Goal: Task Accomplishment & Management: Complete application form

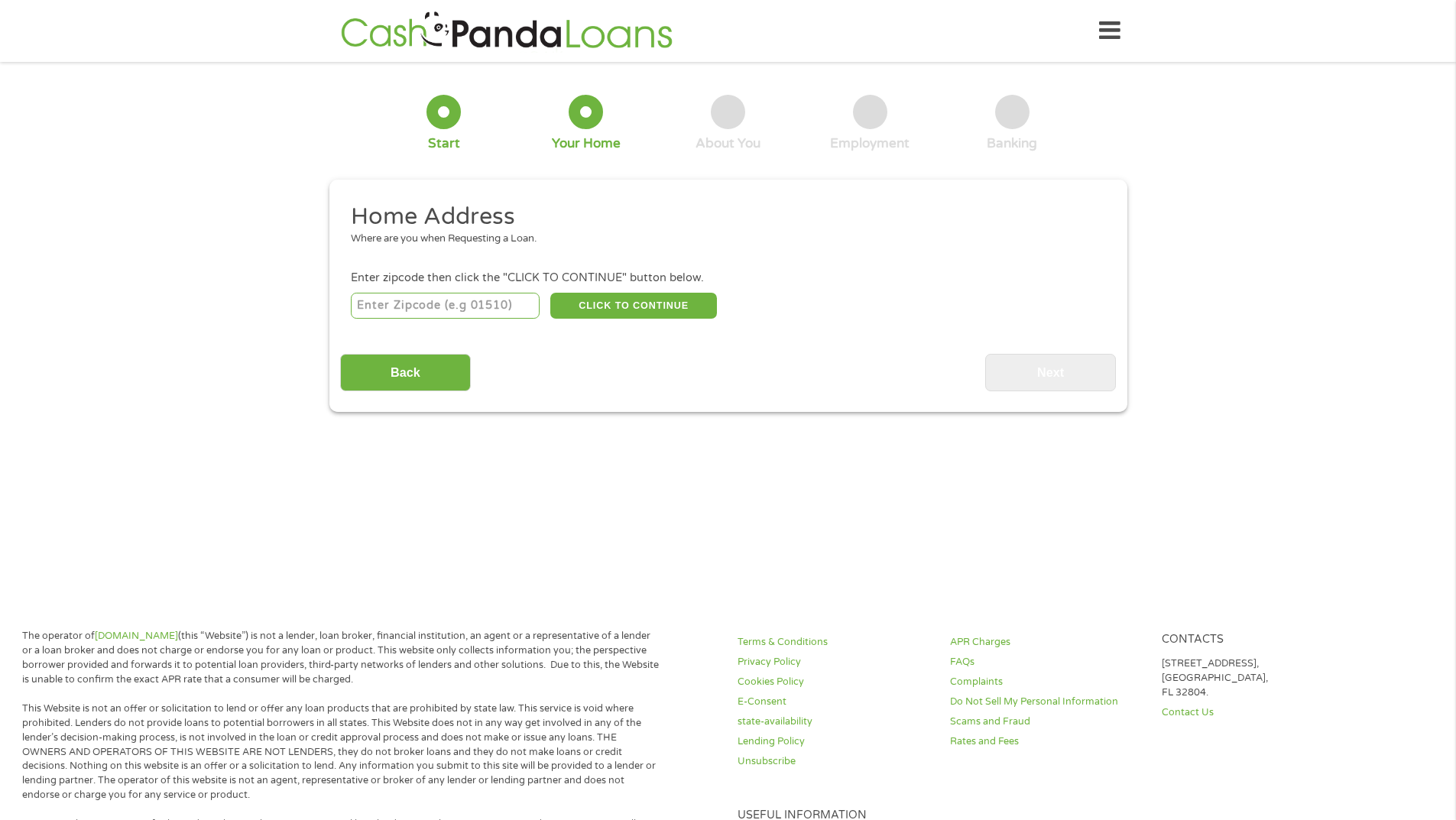
click at [379, 310] on input "number" at bounding box center [445, 306] width 189 height 26
type input "53222"
click at [629, 303] on button "CLICK TO CONTINUE" at bounding box center [634, 306] width 167 height 26
type input "53222"
type input "[GEOGRAPHIC_DATA]"
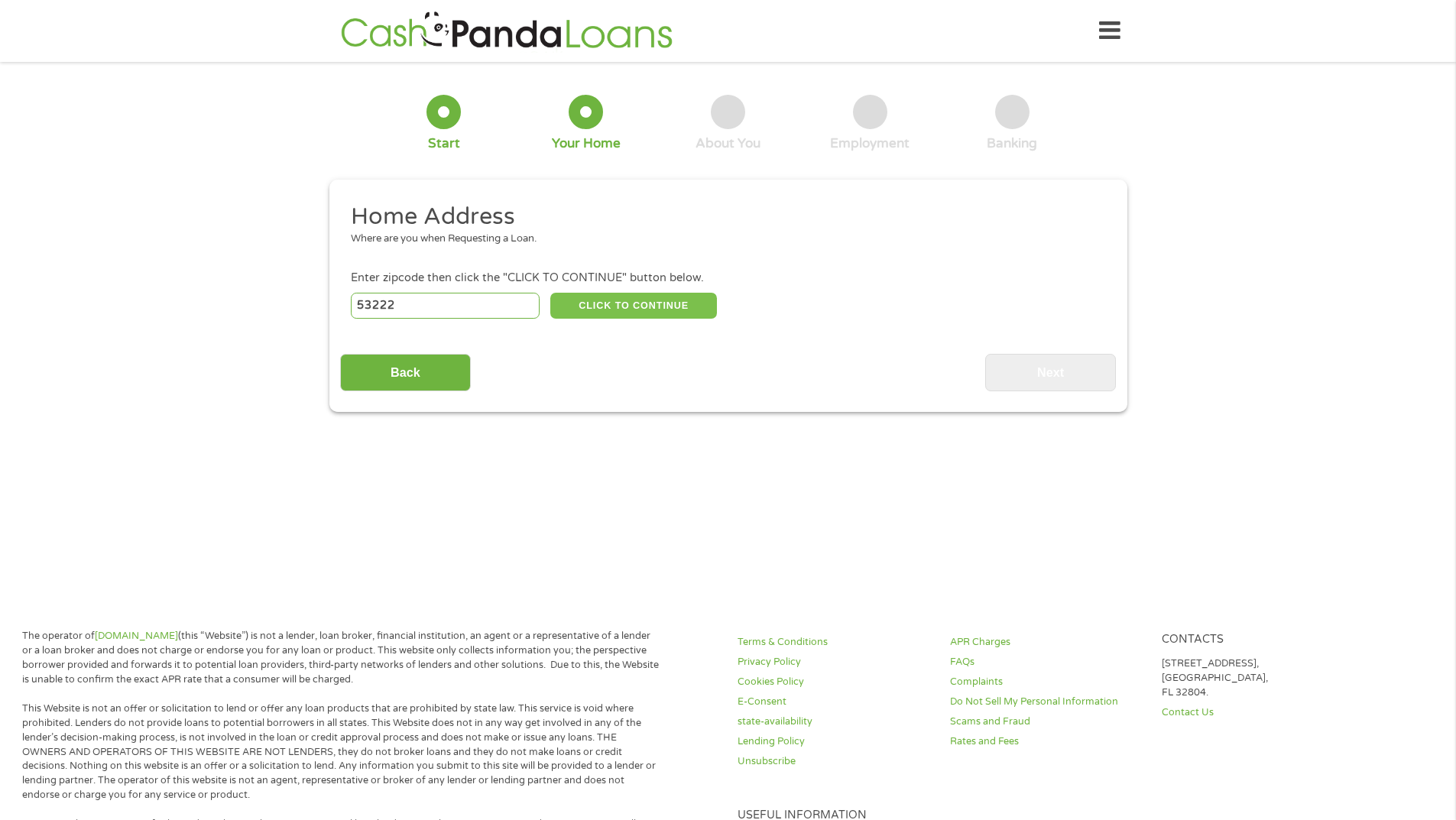
select select "[US_STATE]"
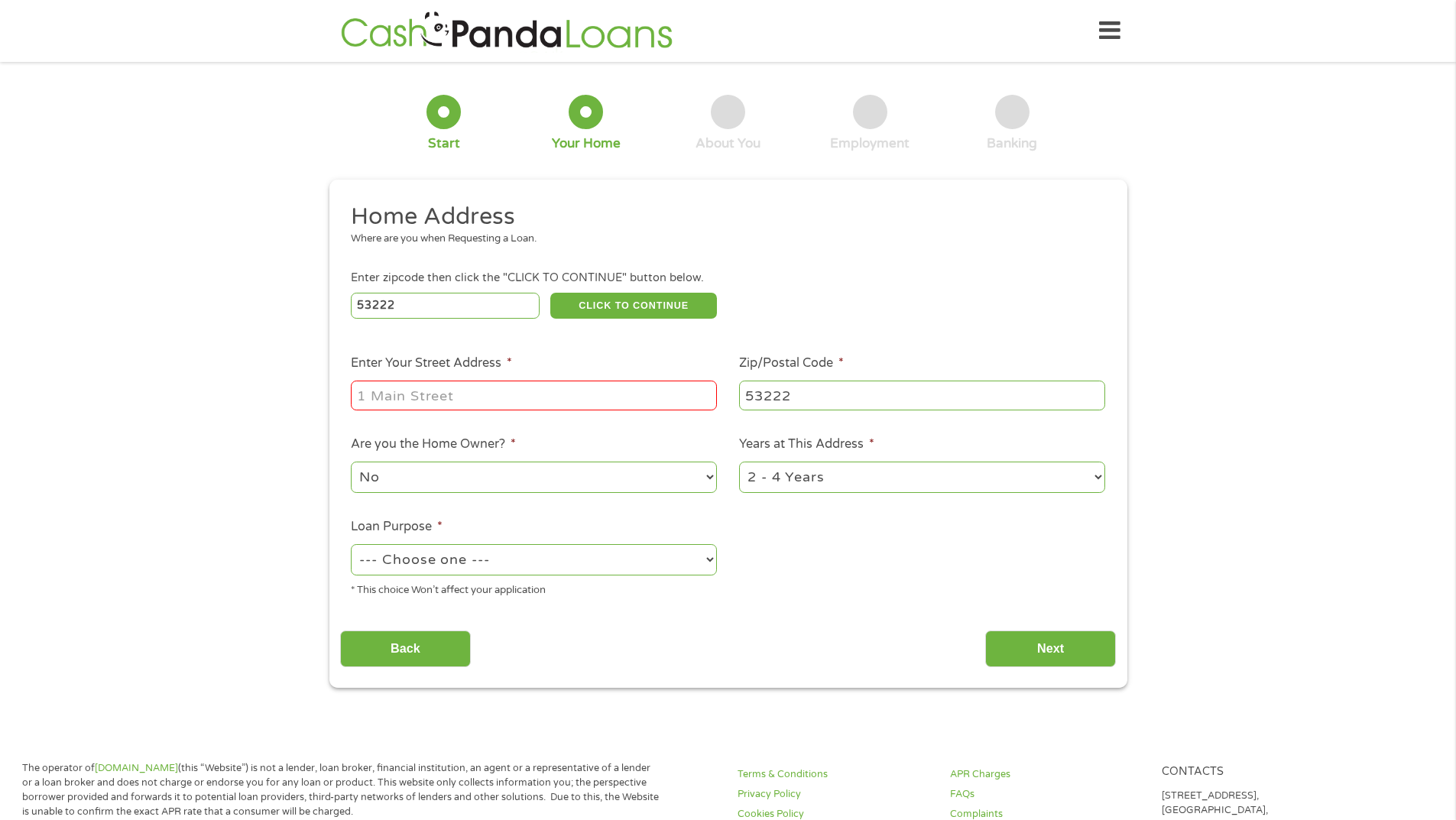
click at [408, 394] on input "Enter Your Street Address *" at bounding box center [533, 395] width 367 height 29
type input "("
click at [412, 393] on input "9110 w [GEOGRAPHIC_DATA]" at bounding box center [533, 395] width 367 height 29
click at [498, 407] on input "9110 W [GEOGRAPHIC_DATA]" at bounding box center [533, 395] width 367 height 29
type input "[STREET_ADDRESS]"
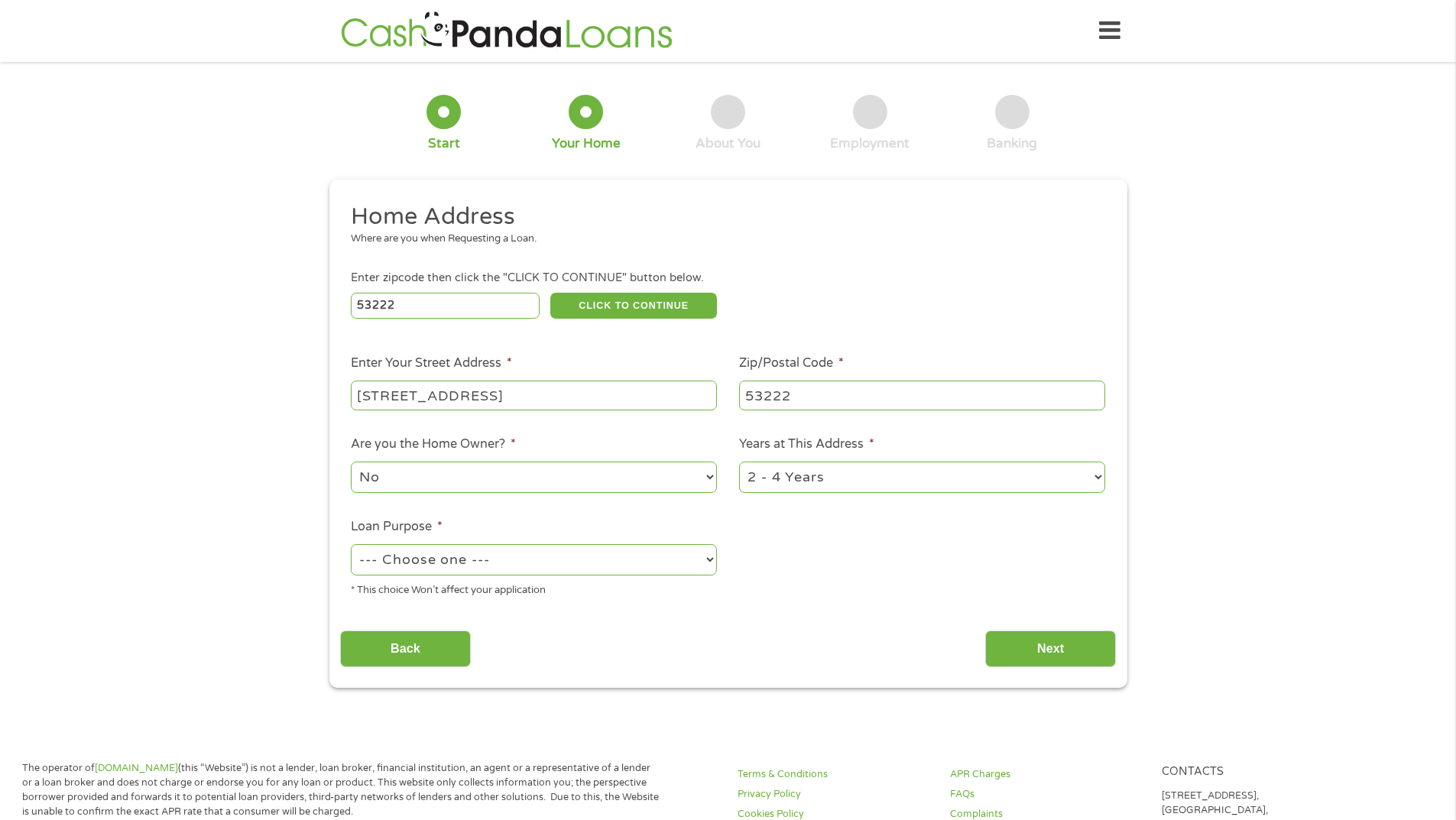
click at [710, 475] on select "No Yes" at bounding box center [533, 478] width 367 height 32
click at [439, 476] on select "No Yes" at bounding box center [533, 478] width 367 height 32
click at [466, 557] on select "--- Choose one --- Pay Bills Debt Consolidation Home Improvement Major Purchase…" at bounding box center [533, 560] width 367 height 32
select select "other"
click at [351, 544] on select "--- Choose one --- Pay Bills Debt Consolidation Home Improvement Major Purchase…" at bounding box center [533, 560] width 367 height 32
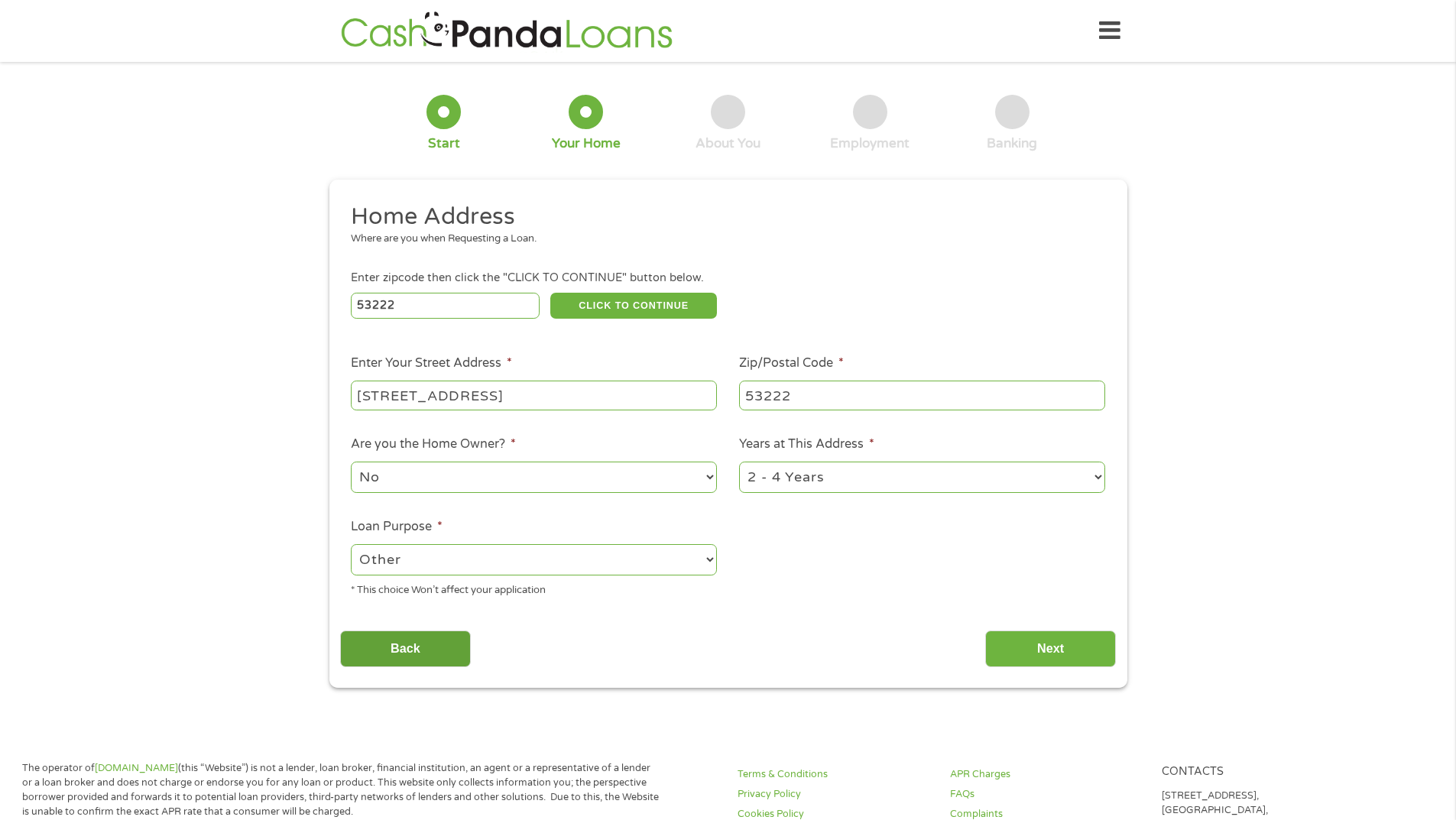
click at [403, 648] on input "Back" at bounding box center [405, 649] width 131 height 38
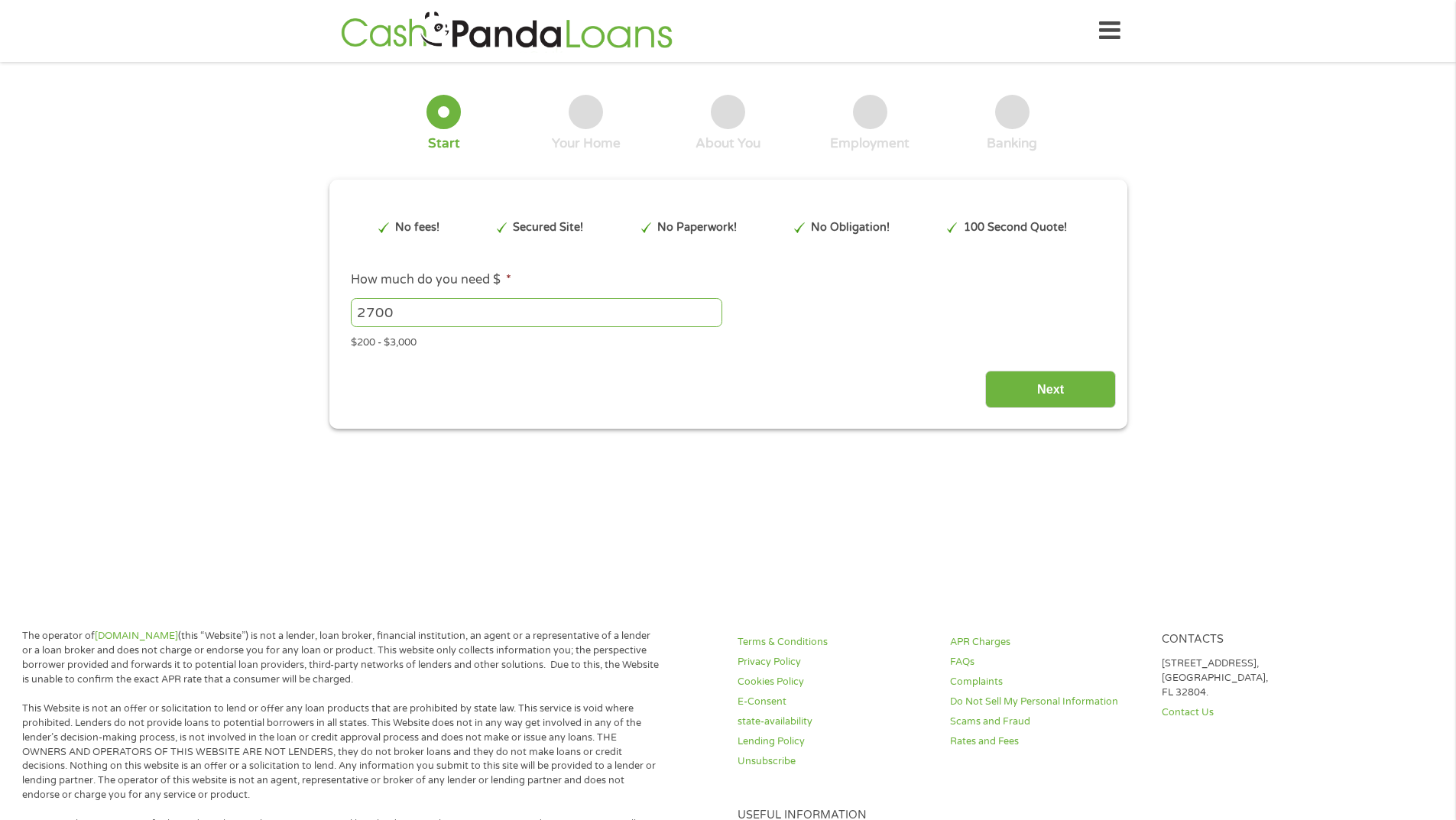
scroll to position [6, 6]
click at [1068, 392] on input "Next" at bounding box center [1050, 389] width 131 height 38
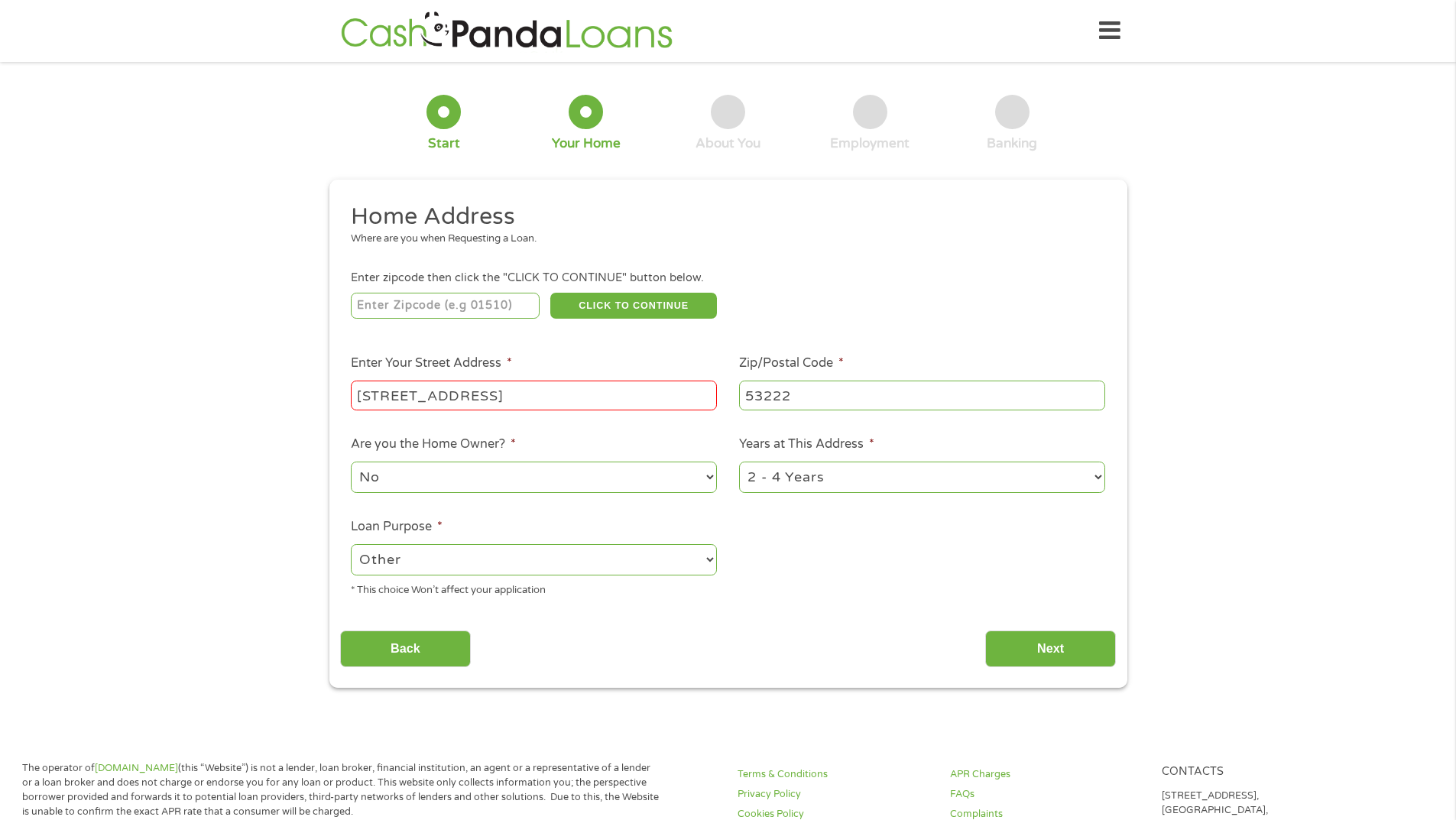
click at [399, 302] on input "number" at bounding box center [445, 306] width 189 height 26
click at [387, 306] on input "number" at bounding box center [445, 306] width 189 height 26
type input "1"
click at [528, 301] on input "1" at bounding box center [445, 306] width 189 height 26
click at [370, 305] on input "1" at bounding box center [445, 306] width 189 height 26
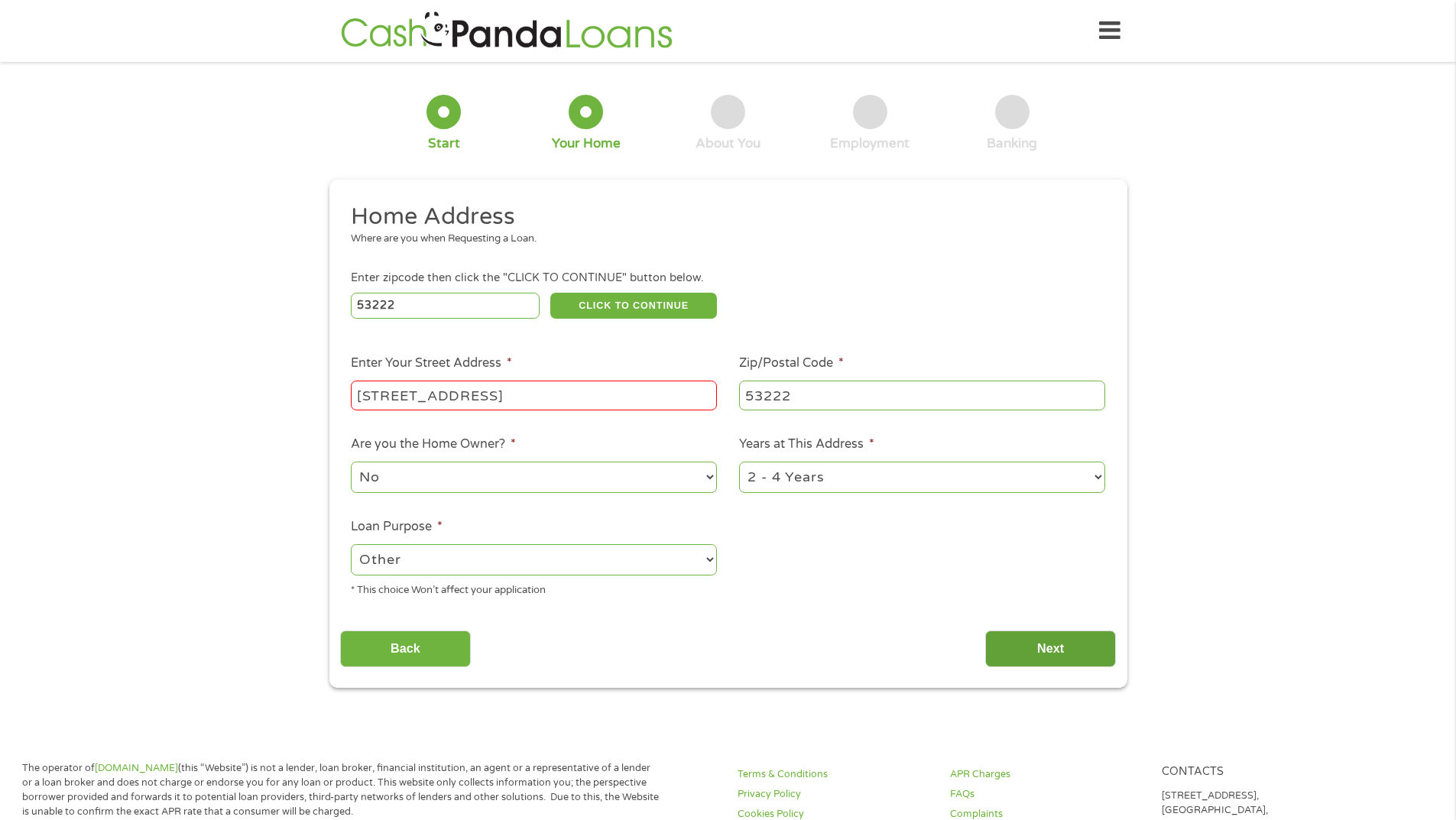
type input "53222"
click at [1015, 650] on input "Next" at bounding box center [1050, 649] width 131 height 38
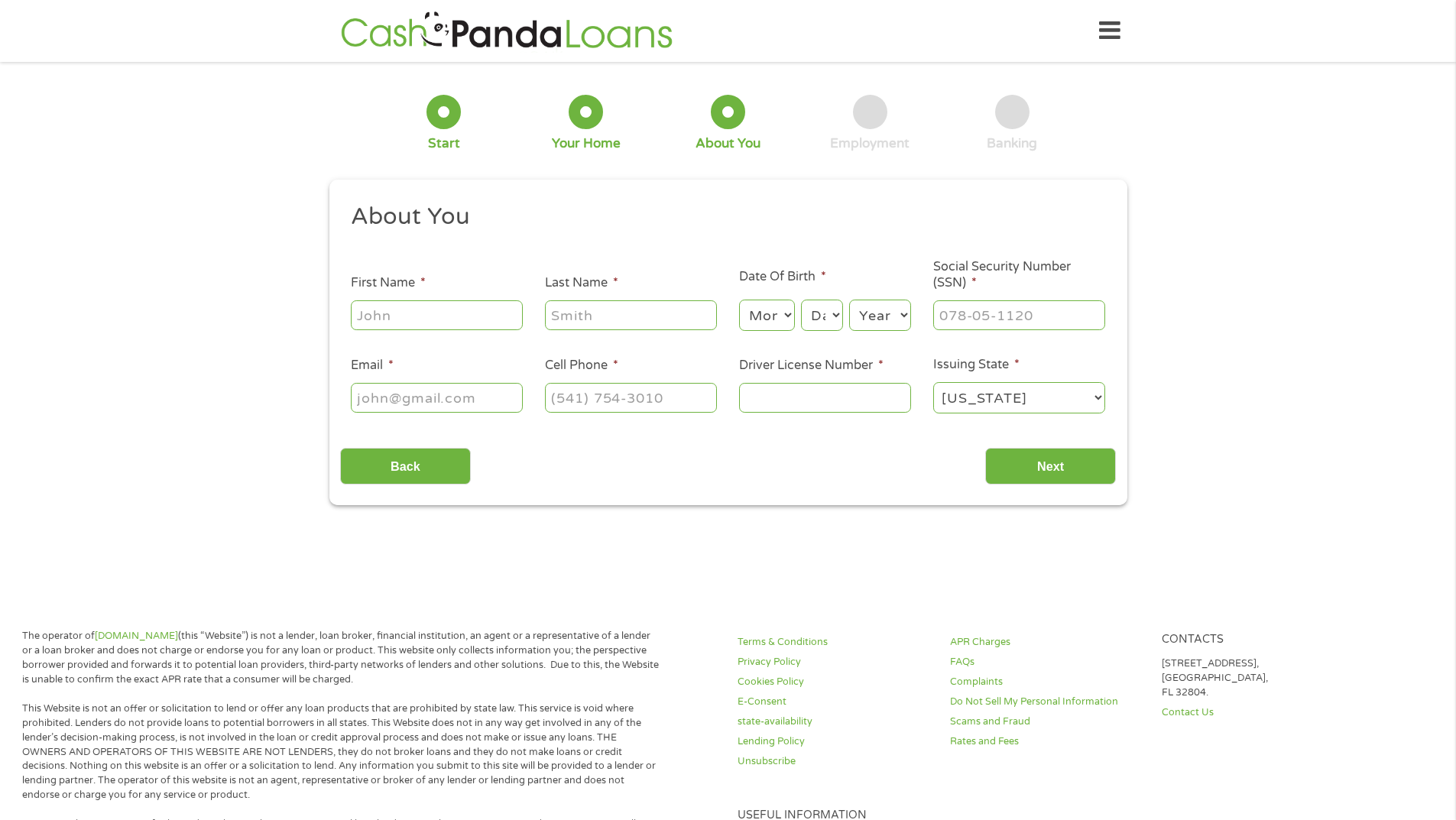
click at [394, 308] on input "First Name *" at bounding box center [437, 315] width 172 height 29
type input "[PERSON_NAME]"
click at [561, 329] on input "Last Name *" at bounding box center [631, 315] width 172 height 29
type input "[PERSON_NAME]"
click at [474, 401] on input "Email *" at bounding box center [437, 397] width 172 height 29
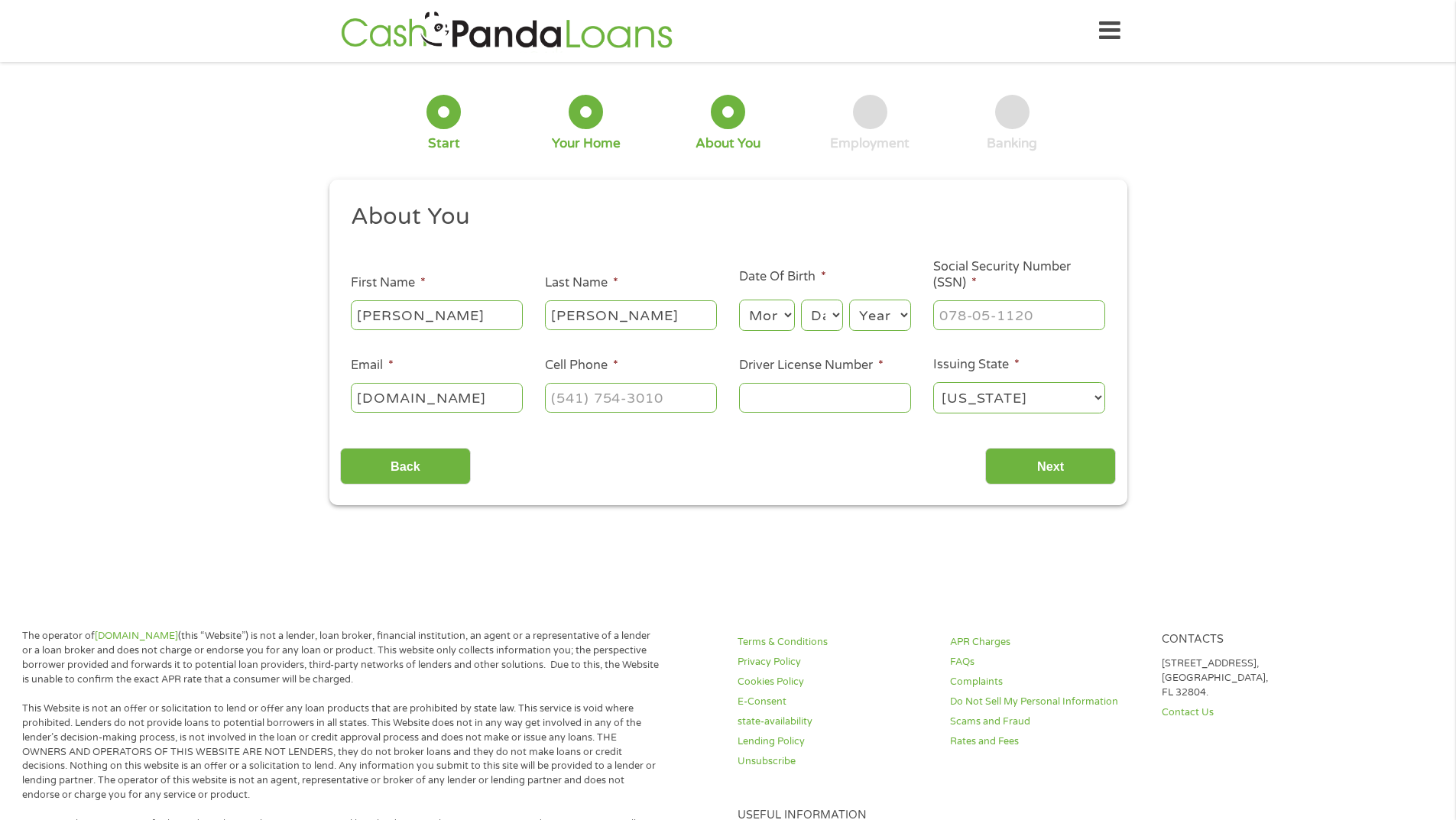
scroll to position [0, 28]
type input "[DOMAIN_NAME]"
click at [621, 401] on input "(___) ___-____" at bounding box center [631, 397] width 172 height 29
type input "[PHONE_NUMBER]"
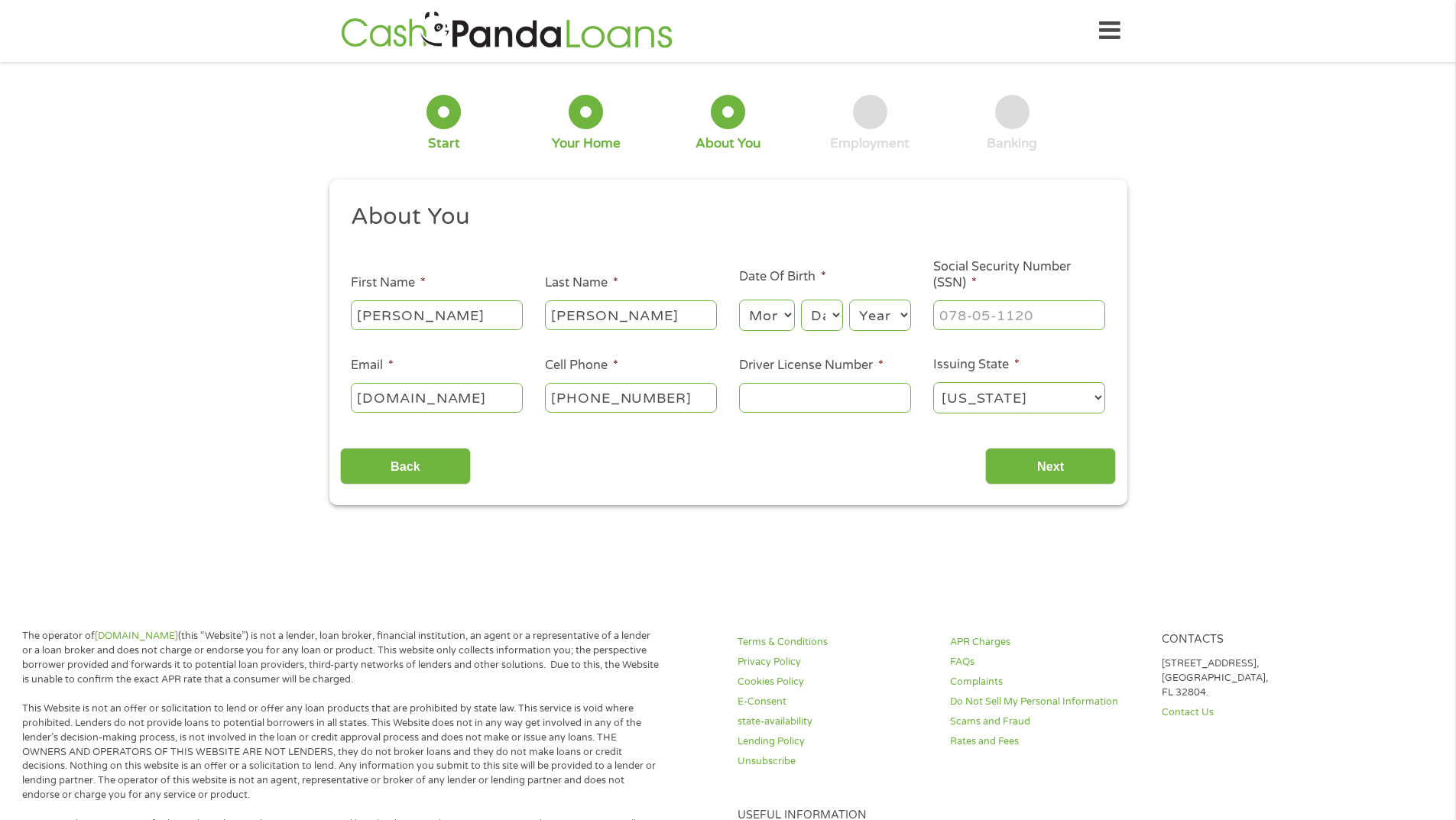
click at [774, 400] on input "Driver License Number *" at bounding box center [825, 397] width 172 height 29
type input "J5200525776505"
click at [783, 314] on select "Month 1 2 3 4 5 6 7 8 9 10 11 12" at bounding box center [766, 316] width 56 height 32
select select "7"
click at [739, 300] on select "Month 1 2 3 4 5 6 7 8 9 10 11 12" at bounding box center [766, 316] width 56 height 32
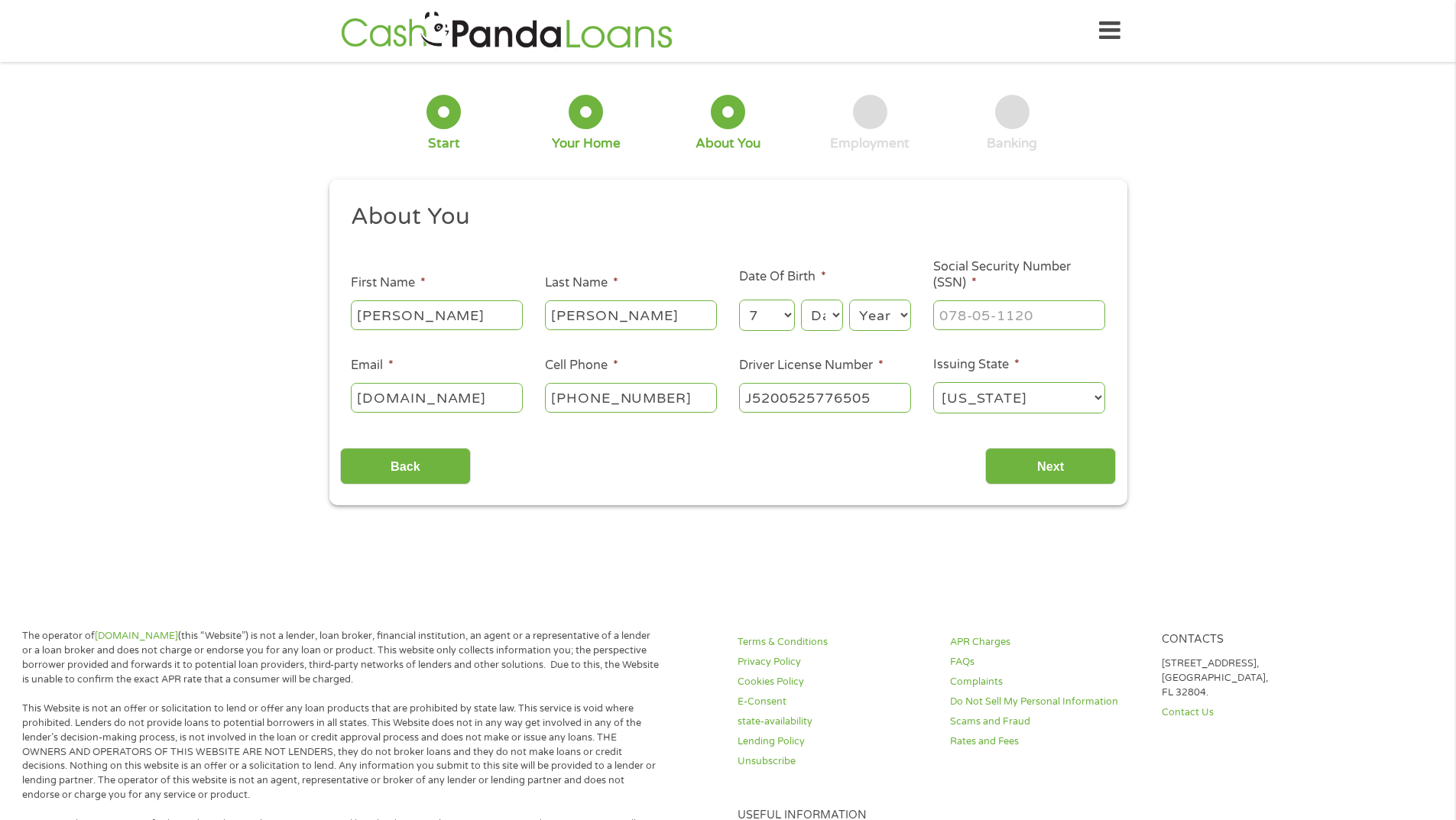
click at [835, 318] on select "Day 1 2 3 4 5 6 7 8 9 10 11 12 13 14 15 16 17 18 19 20 21 22 23 24 25 26 27 28 …" at bounding box center [821, 316] width 41 height 32
select select "25"
click at [801, 300] on select "Day 1 2 3 4 5 6 7 8 9 10 11 12 13 14 15 16 17 18 19 20 21 22 23 24 25 26 27 28 …" at bounding box center [821, 316] width 41 height 32
click at [905, 312] on select "Year [DATE] 2006 2005 2004 2003 2002 2001 2000 1999 1998 1997 1996 1995 1994 19…" at bounding box center [880, 316] width 62 height 32
select select "1957"
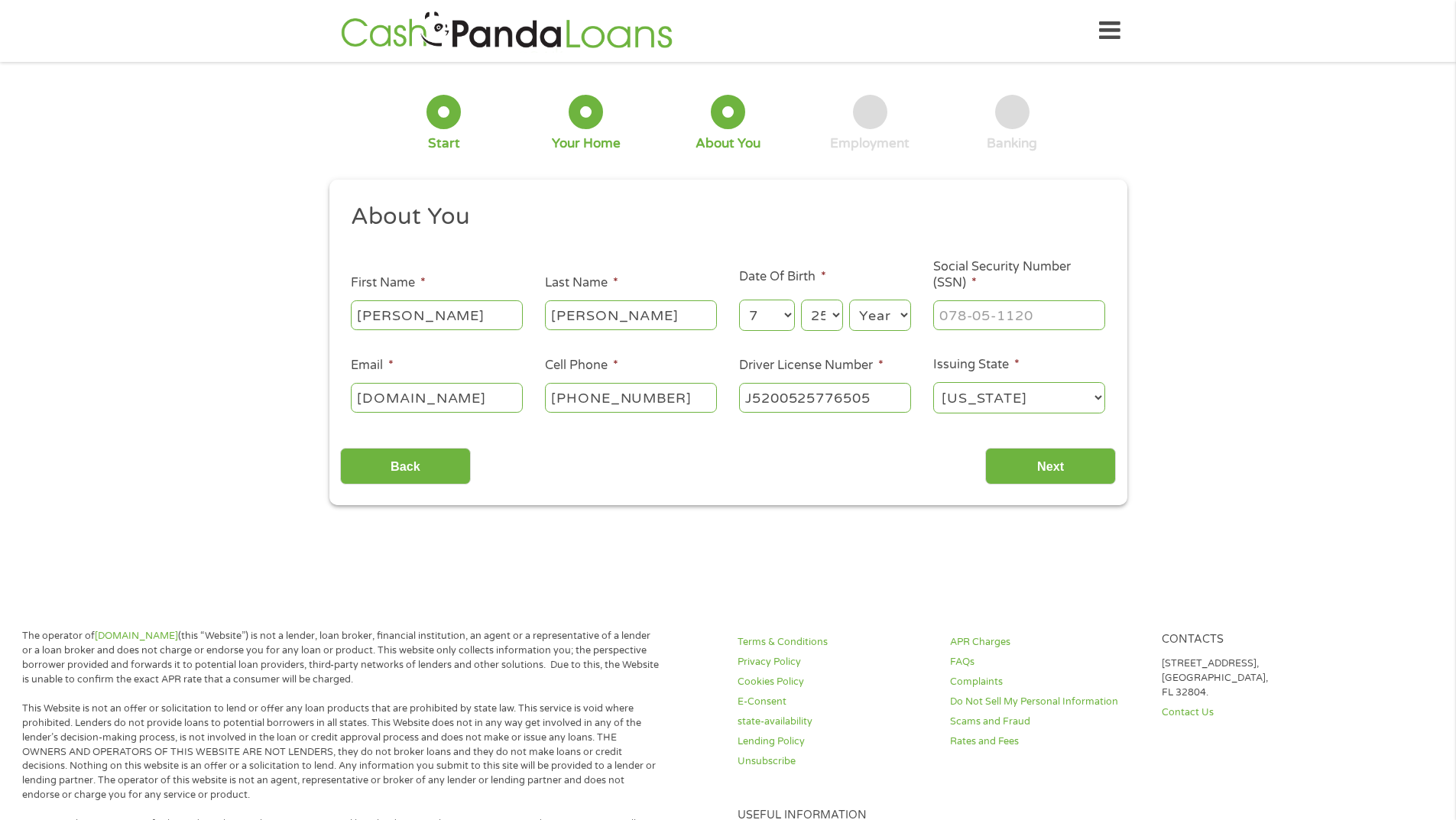
click at [849, 300] on select "Year [DATE] 2006 2005 2004 2003 2002 2001 2000 1999 1998 1997 1996 1995 1994 19…" at bounding box center [880, 316] width 62 height 32
click at [1082, 319] on input "___-__-____" at bounding box center [1019, 315] width 172 height 29
click at [962, 312] on input "___-__-____" at bounding box center [1019, 315] width 172 height 29
type input "427-08-1043"
click at [467, 394] on input "[DOMAIN_NAME]" at bounding box center [437, 397] width 172 height 29
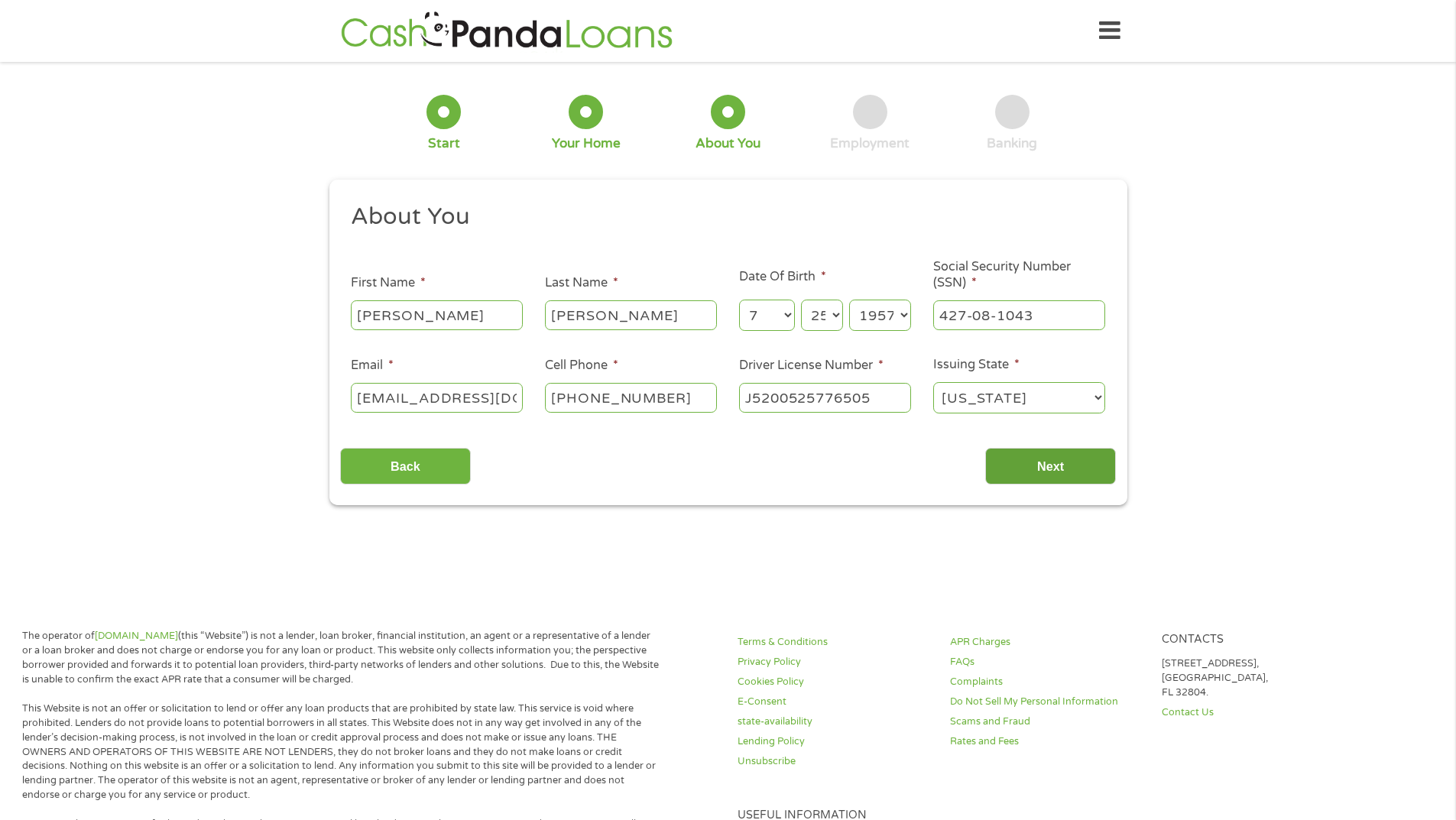
type input "[EMAIL_ADDRESS][DOMAIN_NAME]"
click at [1049, 462] on input "Next" at bounding box center [1050, 467] width 131 height 38
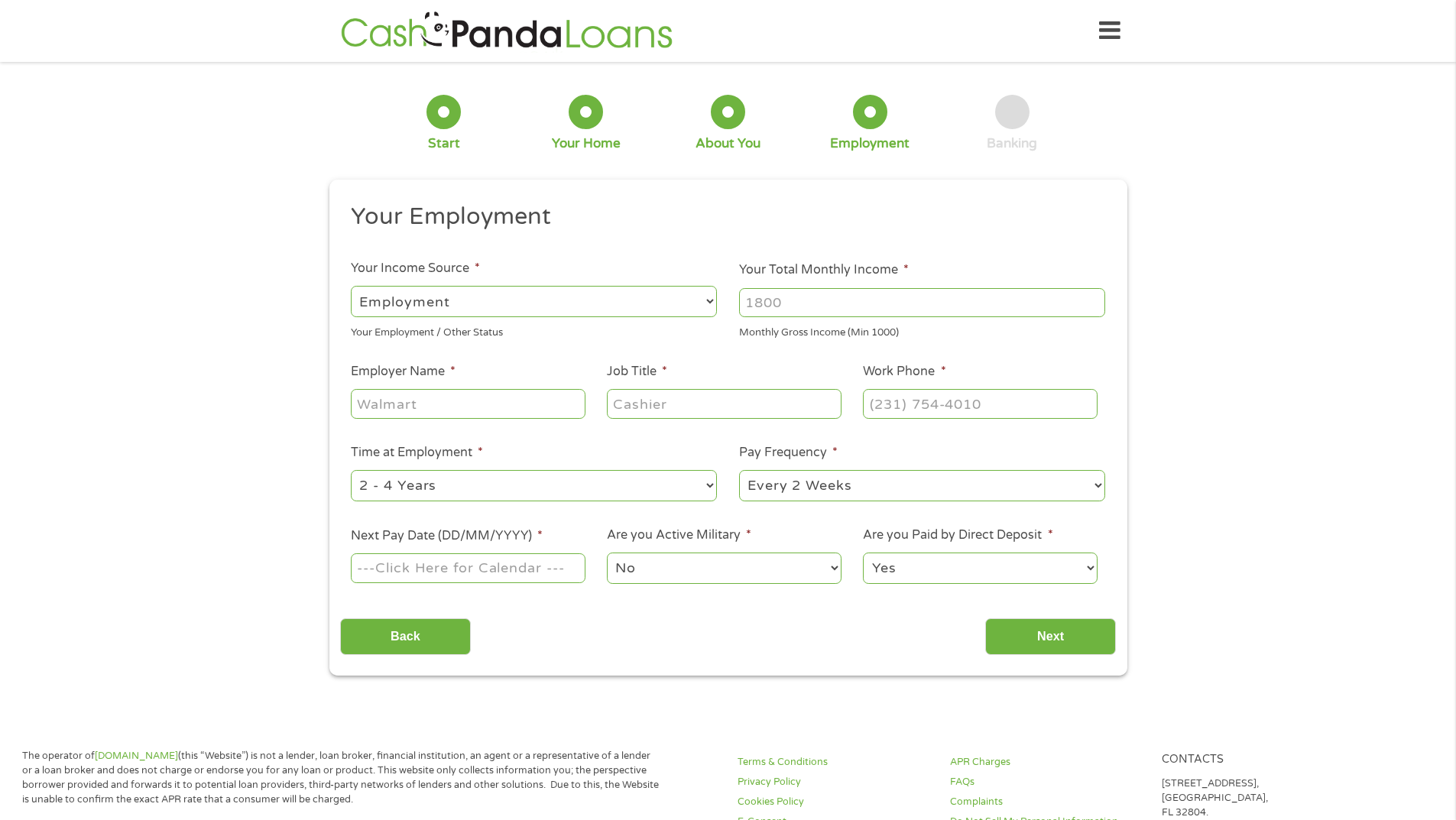
scroll to position [6, 6]
click at [456, 300] on select "--- Choose one --- Employment [DEMOGRAPHIC_DATA] Benefits" at bounding box center [533, 301] width 367 height 32
click at [786, 290] on input "Your Total Monthly Income *" at bounding box center [922, 302] width 367 height 29
type input "3333"
click at [481, 397] on input "Employer Name *" at bounding box center [468, 403] width 234 height 29
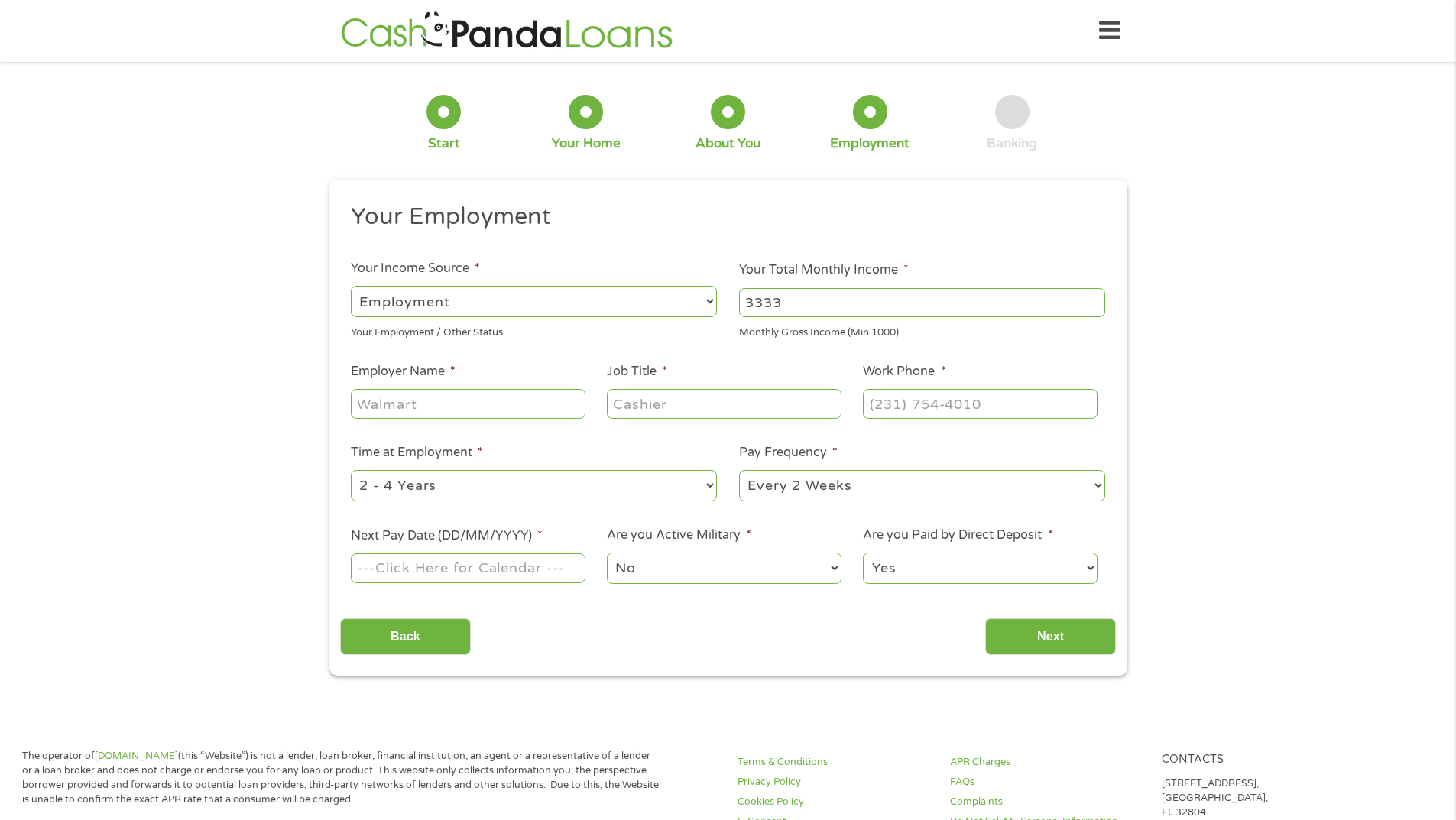
type input "I"
type input "iLIFE Company"
click at [635, 409] on input "Job Title *" at bounding box center [724, 403] width 234 height 29
type input "Caregiver"
click at [900, 394] on input "(___) ___-____" at bounding box center [980, 403] width 234 height 29
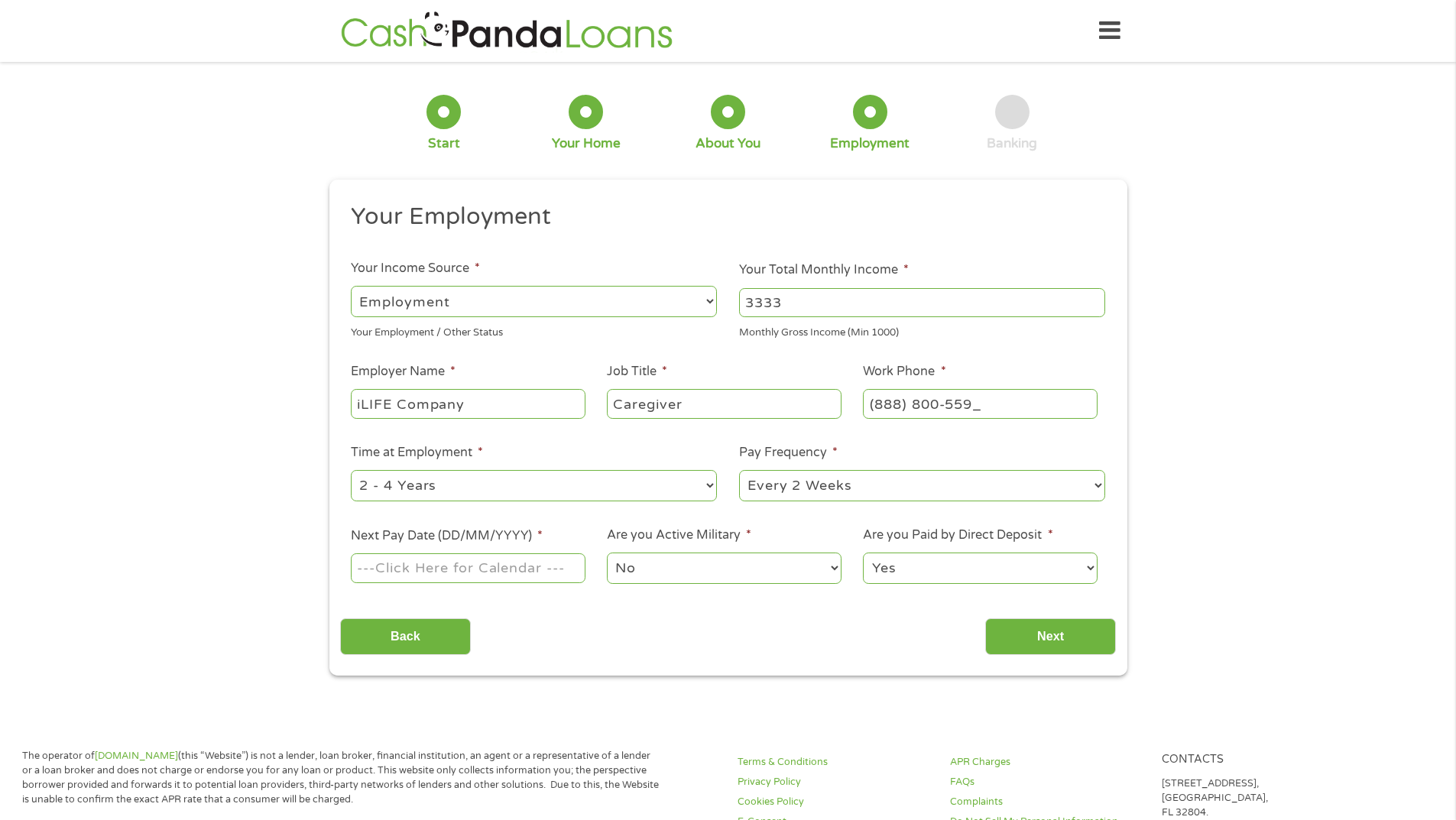
type input "[PHONE_NUMBER]"
click at [710, 486] on select "--- Choose one --- 1 Year or less 1 - 2 Years 2 - 4 Years Over 4 Years" at bounding box center [533, 486] width 367 height 32
select select "60months"
click at [351, 470] on select "--- Choose one --- 1 Year or less 1 - 2 Years 2 - 4 Years Over 4 Years" at bounding box center [533, 486] width 367 height 32
click at [820, 494] on select "--- Choose one --- Every 2 Weeks Every Week Monthly Semi-Monthly" at bounding box center [922, 486] width 367 height 32
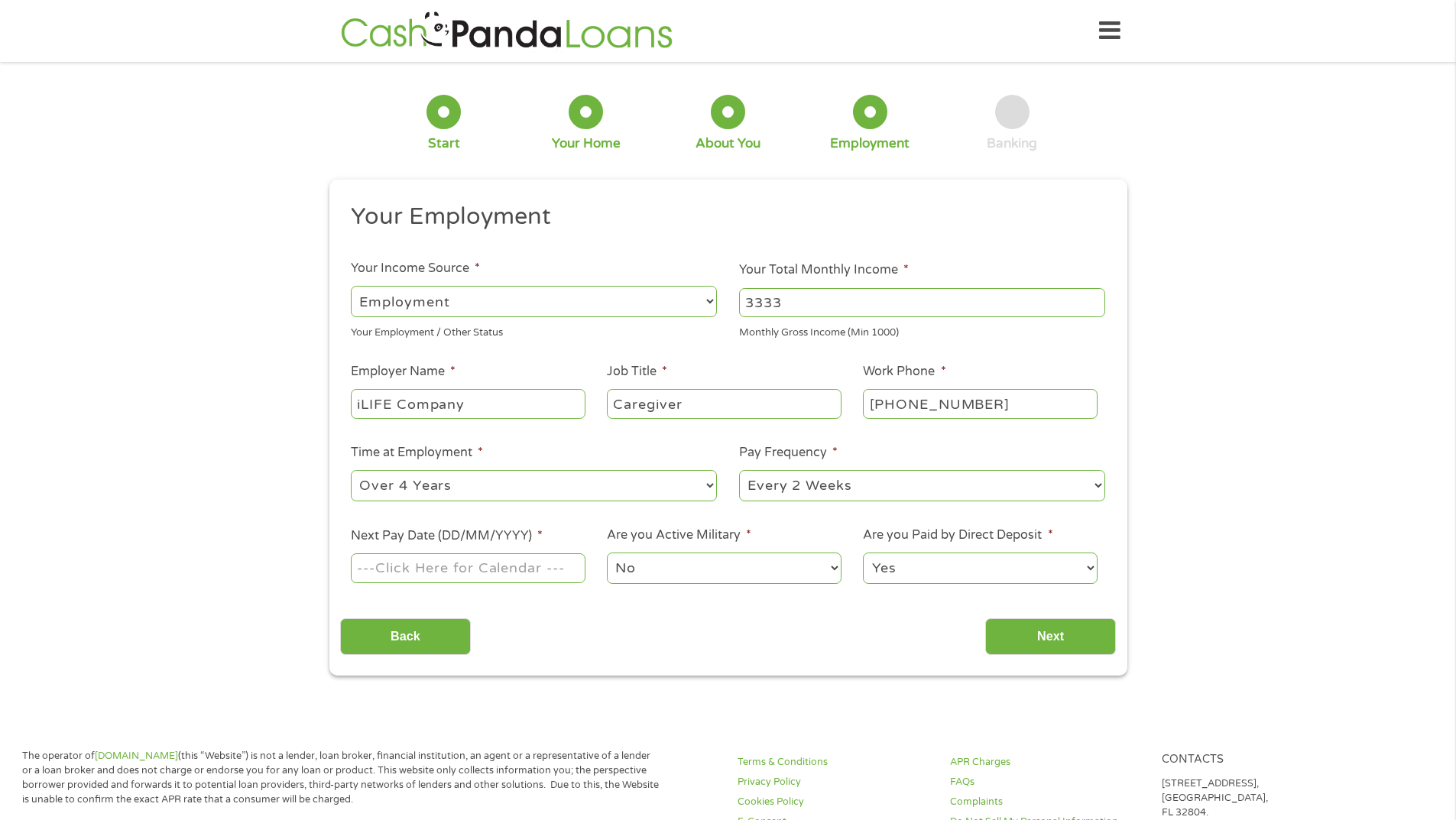
click at [739, 470] on select "--- Choose one --- Every 2 Weeks Every Week Monthly Semi-Monthly" at bounding box center [922, 486] width 367 height 32
click at [504, 572] on input "Next Pay Date (DD/MM/YYYY) *" at bounding box center [468, 568] width 234 height 29
type input "[DATE]"
click at [710, 575] on select "No Yes" at bounding box center [724, 569] width 234 height 32
click at [636, 575] on select "No Yes" at bounding box center [724, 569] width 234 height 32
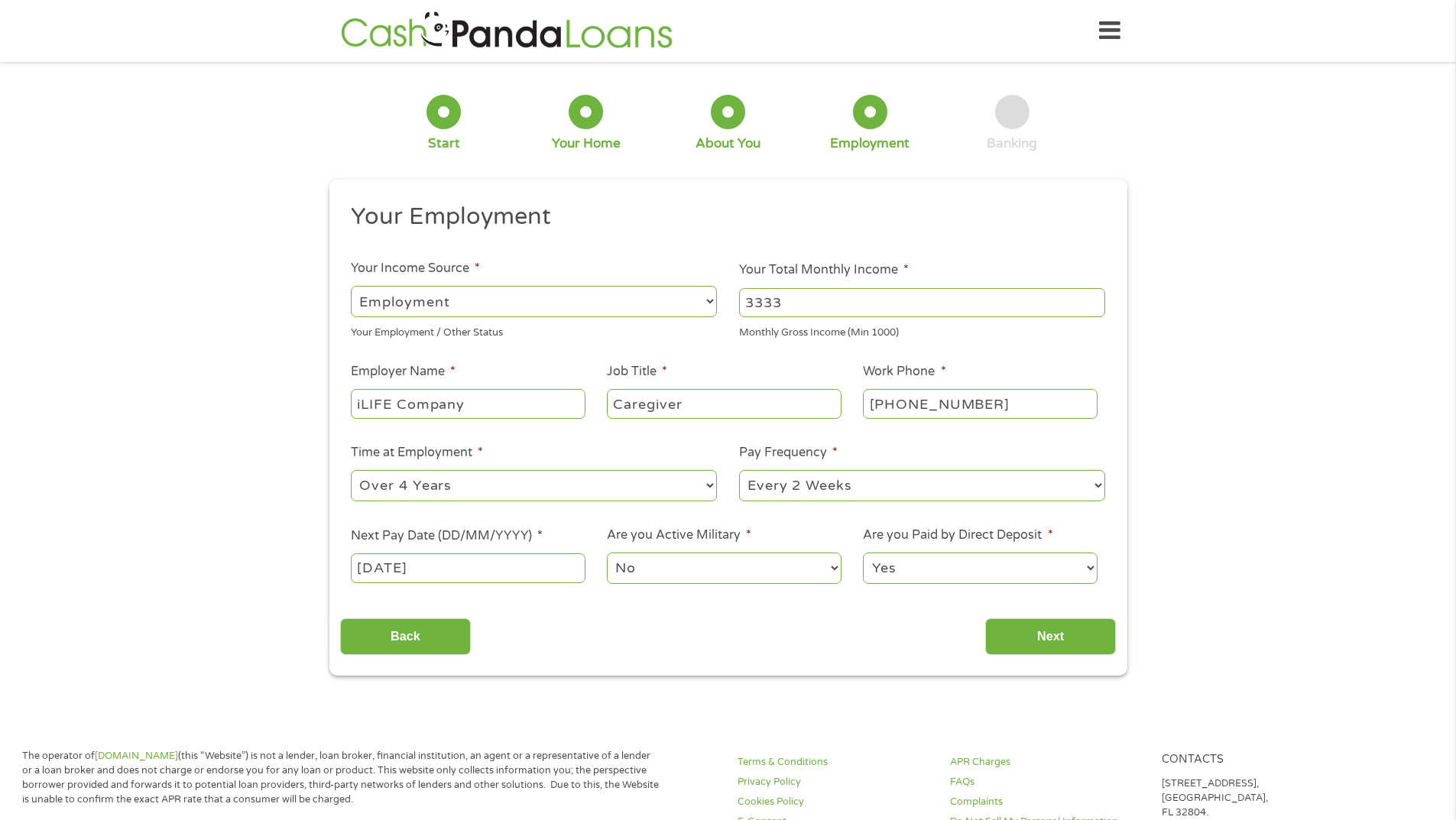
click at [911, 564] on select "Yes No" at bounding box center [980, 569] width 234 height 32
click at [897, 569] on select "Yes No" at bounding box center [980, 569] width 234 height 32
click at [1034, 633] on input "Next" at bounding box center [1050, 637] width 131 height 38
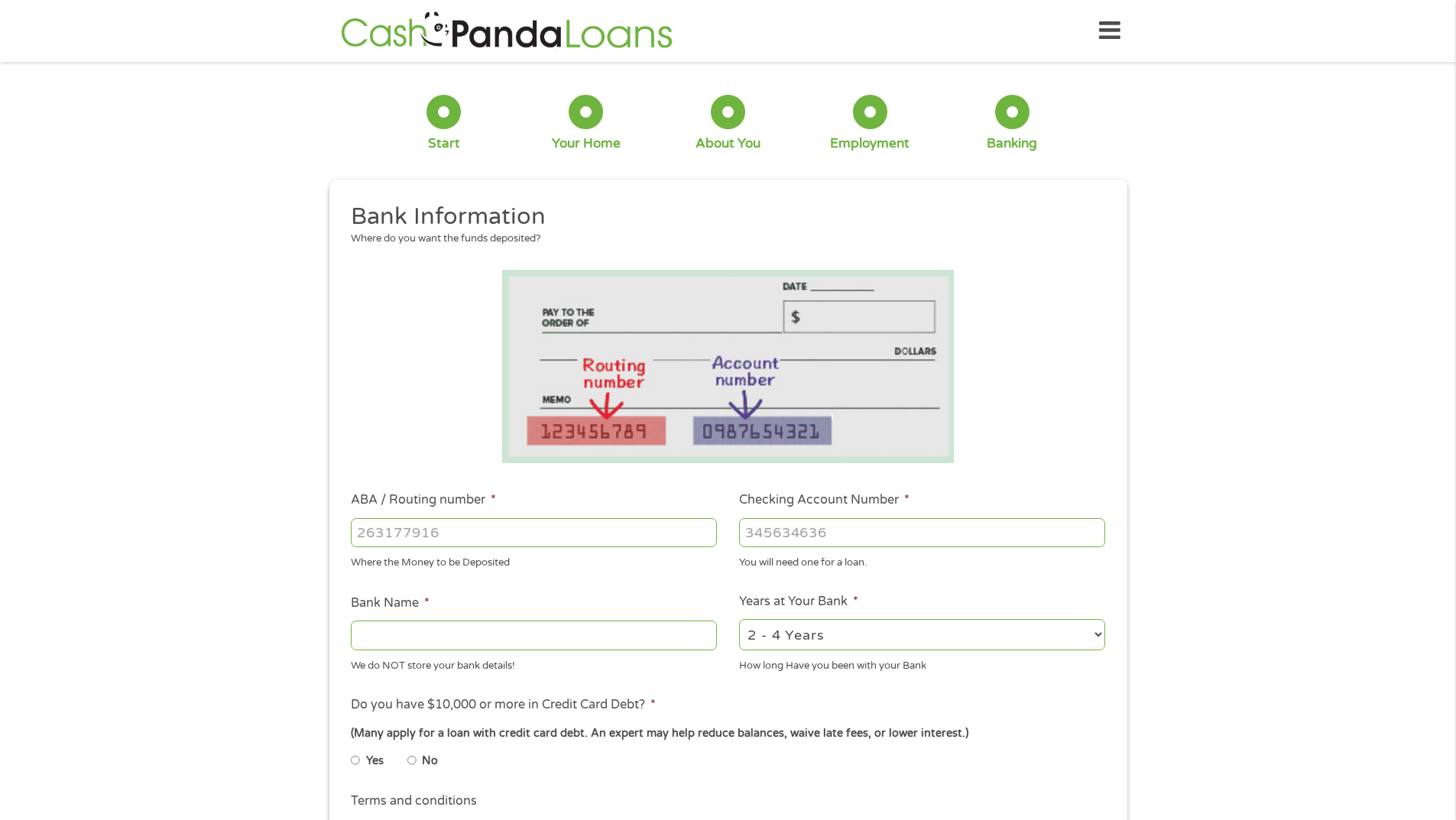
click at [522, 540] on input "ABA / Routing number *" at bounding box center [533, 533] width 367 height 29
click at [504, 536] on input "ABA / Routing number *" at bounding box center [533, 533] width 367 height 29
click at [703, 529] on input "1" at bounding box center [533, 533] width 367 height 29
click at [704, 529] on input "2" at bounding box center [533, 533] width 367 height 29
click at [706, 534] on input "1" at bounding box center [533, 533] width 367 height 29
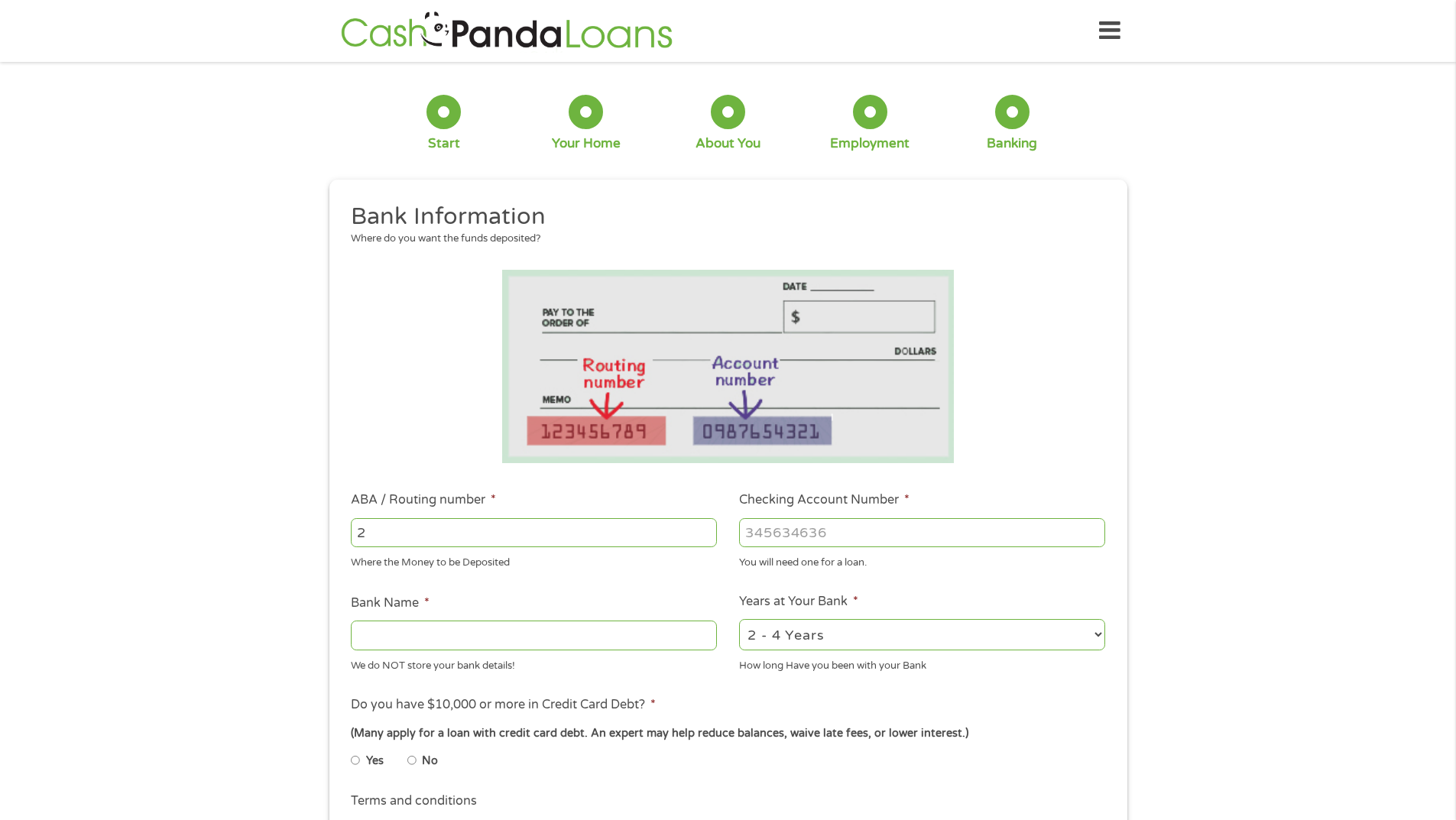
click at [706, 529] on input "2" at bounding box center [533, 533] width 367 height 29
click at [378, 529] on input "2" at bounding box center [533, 533] width 367 height 29
type input "275079662"
type input "BREWERY CREDIT UNION"
type input "275079662"
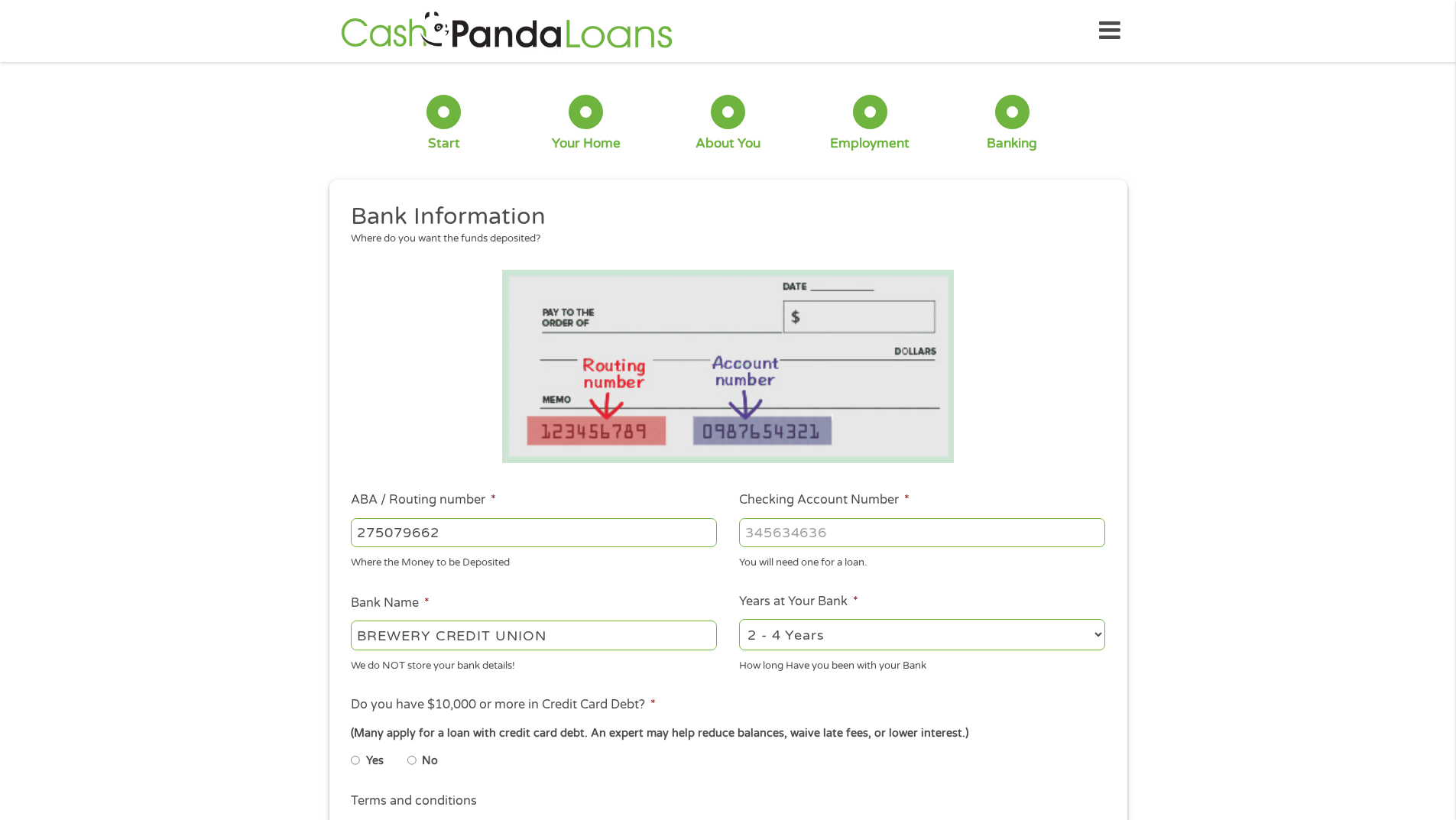
click at [809, 533] on input "Checking Account Number *" at bounding box center [922, 533] width 367 height 29
type input "95575065"
click at [811, 630] on select "2 - 4 Years 6 - 12 Months 1 - 2 Years Over 4 Years" at bounding box center [922, 635] width 367 height 32
select select "60months"
click at [739, 620] on select "2 - 4 Years 6 - 12 Months 1 - 2 Years Over 4 Years" at bounding box center [922, 635] width 367 height 32
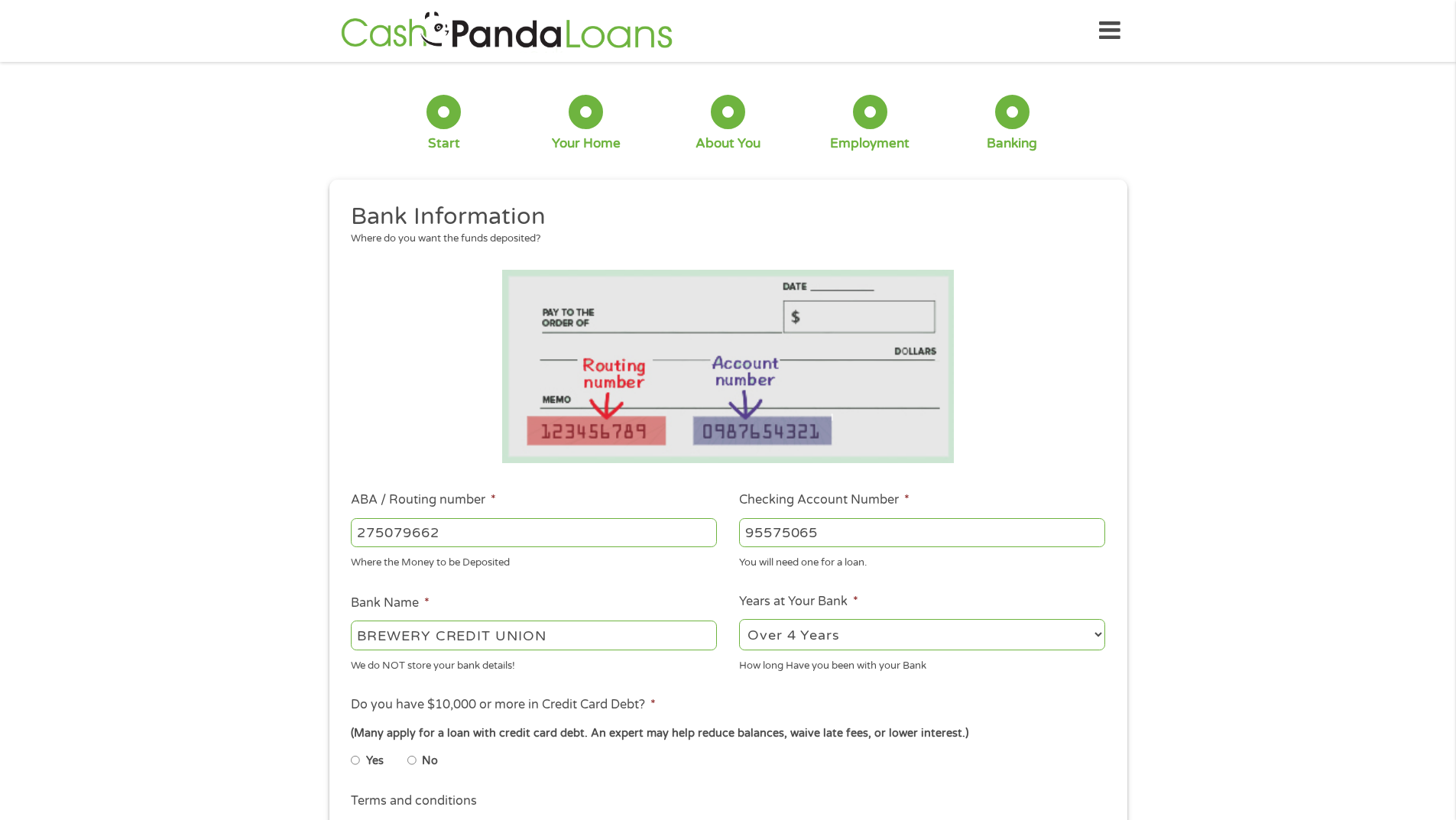
click at [410, 762] on input "No" at bounding box center [412, 760] width 9 height 24
radio input "true"
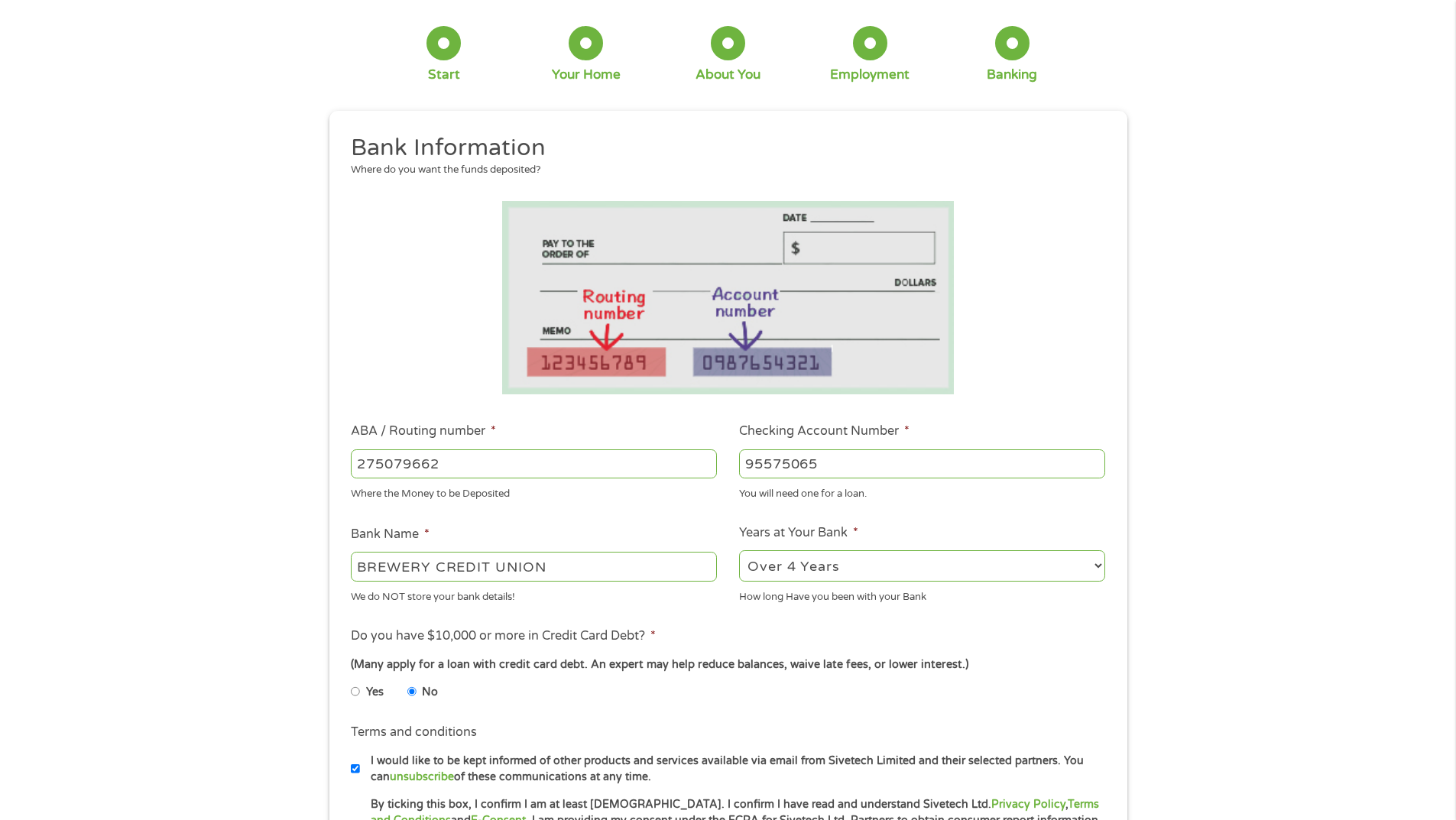
scroll to position [230, 0]
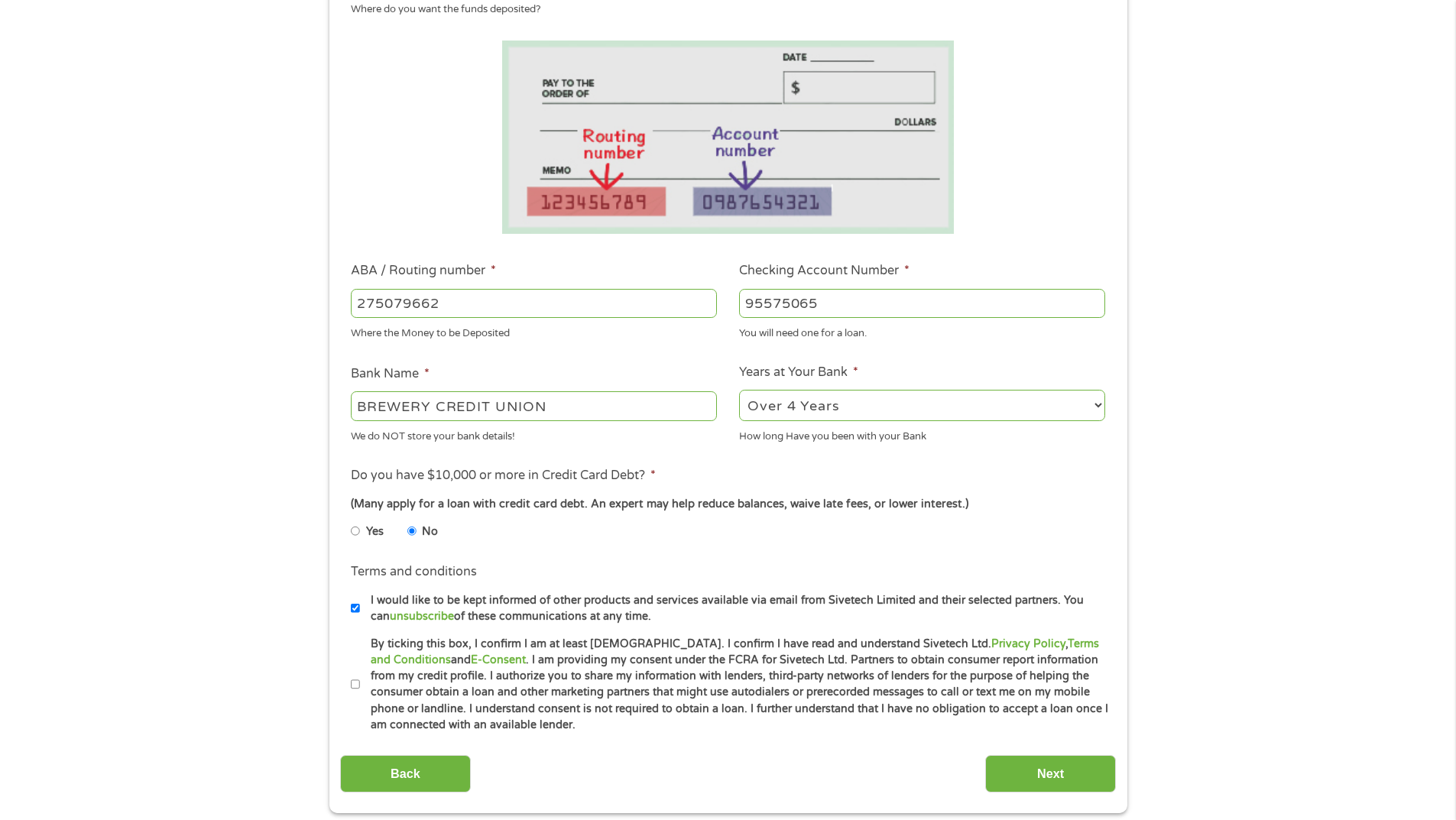
click at [358, 684] on input "By ticking this box, I confirm I am at least [DEMOGRAPHIC_DATA]. I confirm I ha…" at bounding box center [355, 685] width 9 height 24
checkbox input "true"
click at [1073, 782] on input "Next" at bounding box center [1050, 774] width 131 height 38
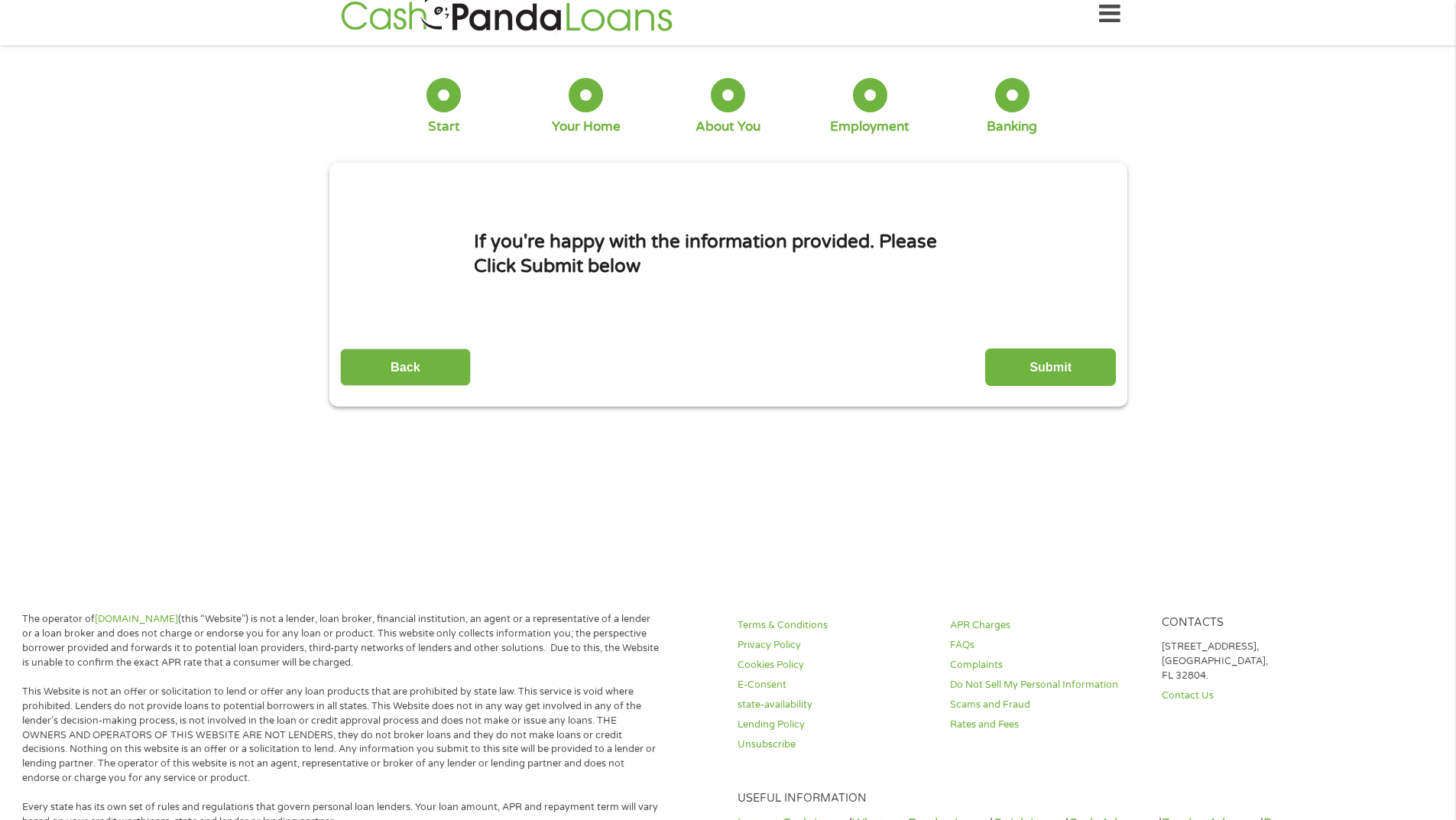
scroll to position [0, 0]
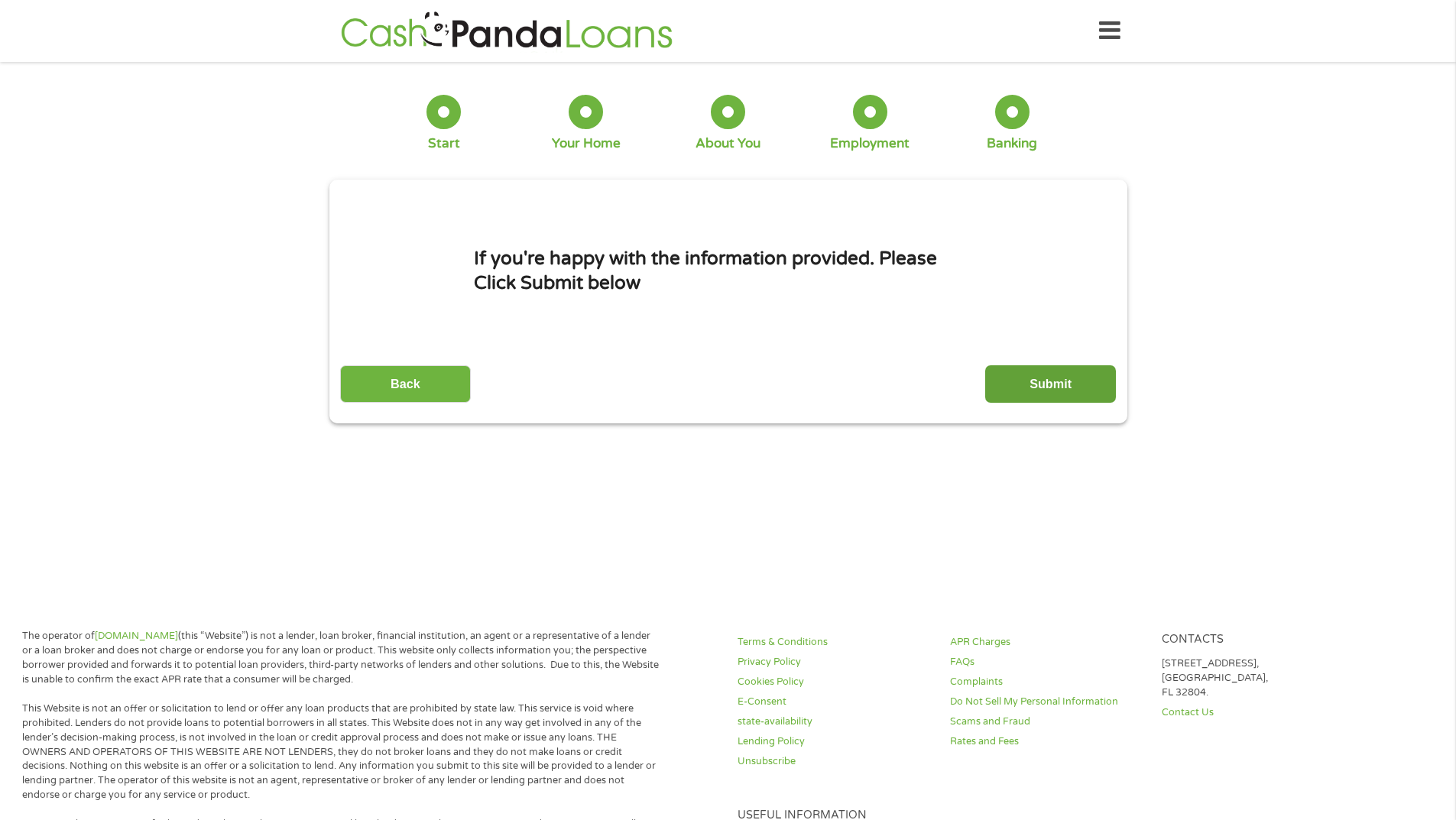
click at [1050, 383] on input "Submit" at bounding box center [1050, 384] width 131 height 38
